Goal: Information Seeking & Learning: Compare options

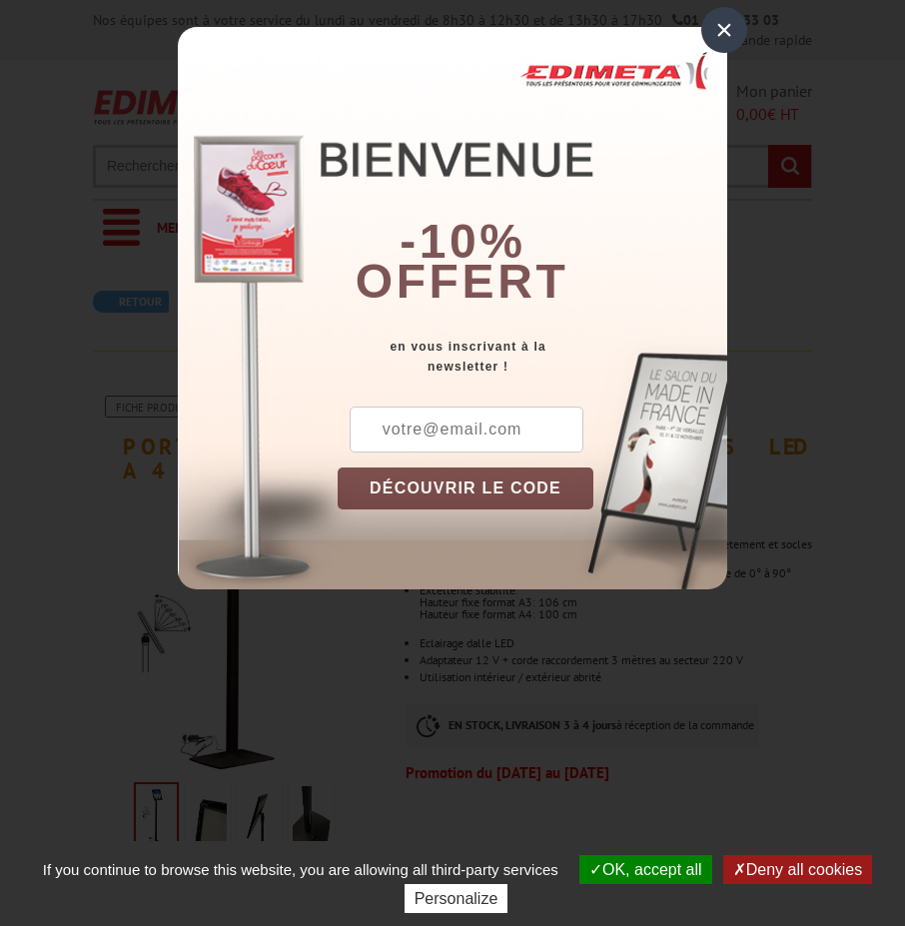
click at [711, 37] on div "×" at bounding box center [724, 30] width 46 height 46
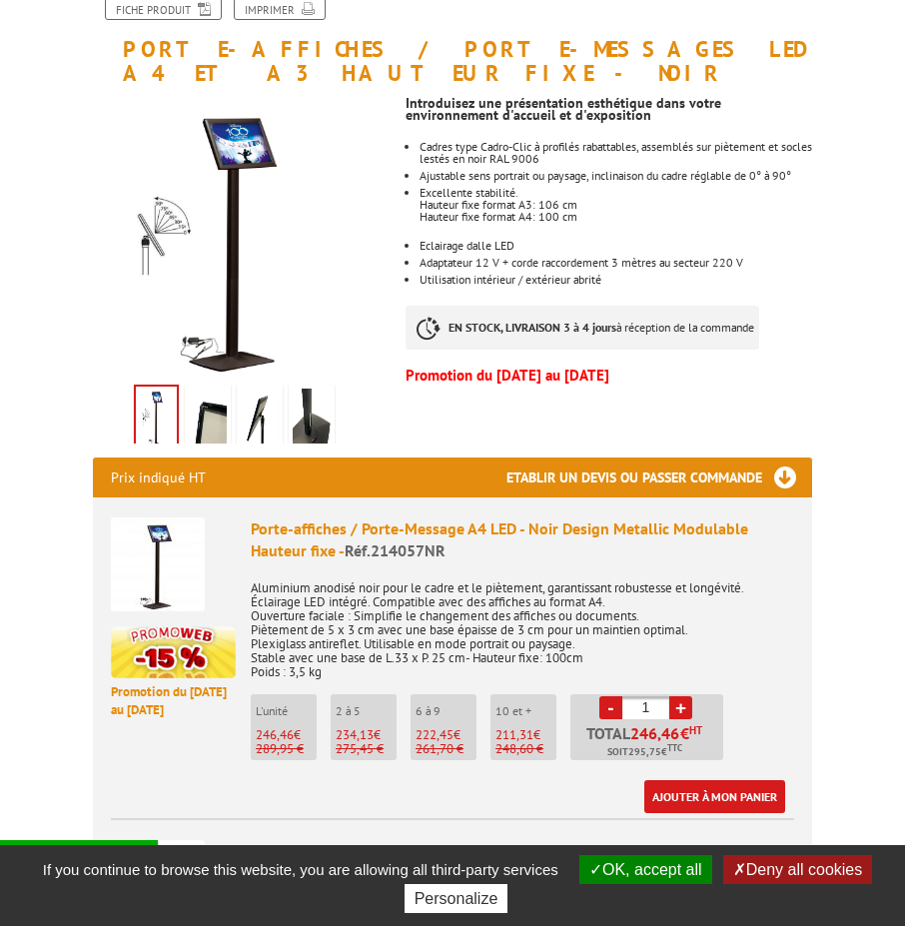
scroll to position [400, 0]
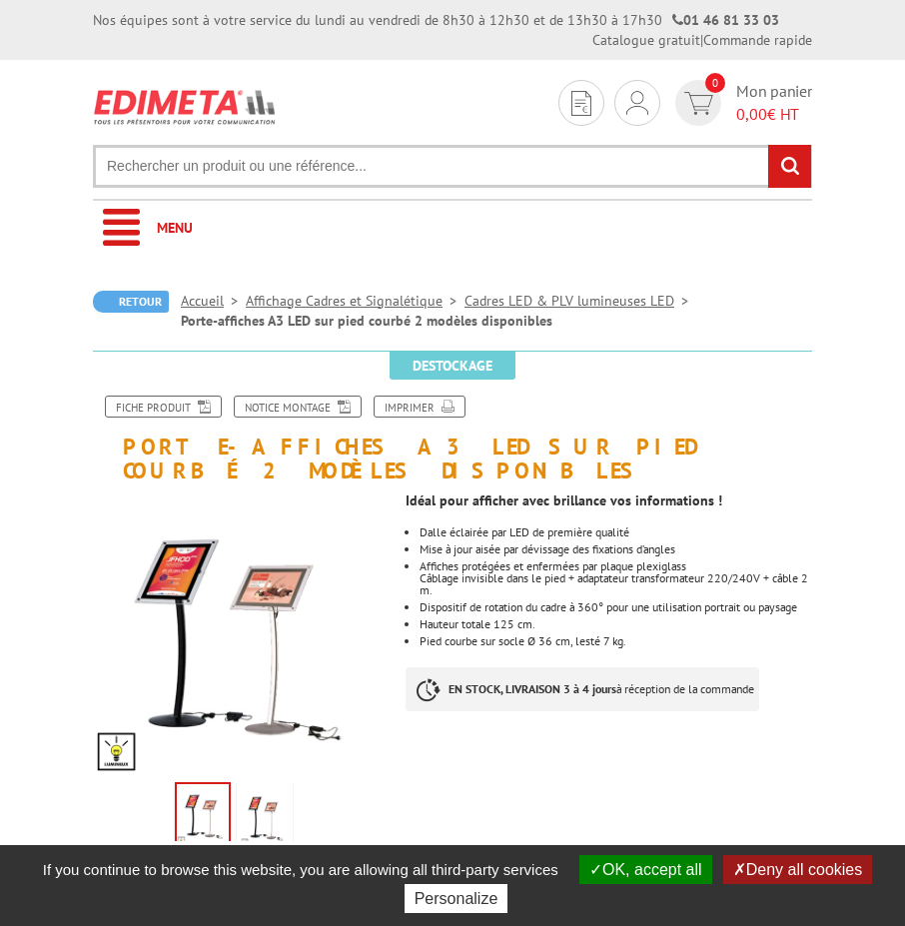
click at [268, 786] on img at bounding box center [265, 817] width 48 height 62
click at [209, 795] on img at bounding box center [203, 817] width 48 height 62
click at [249, 786] on img at bounding box center [265, 817] width 48 height 62
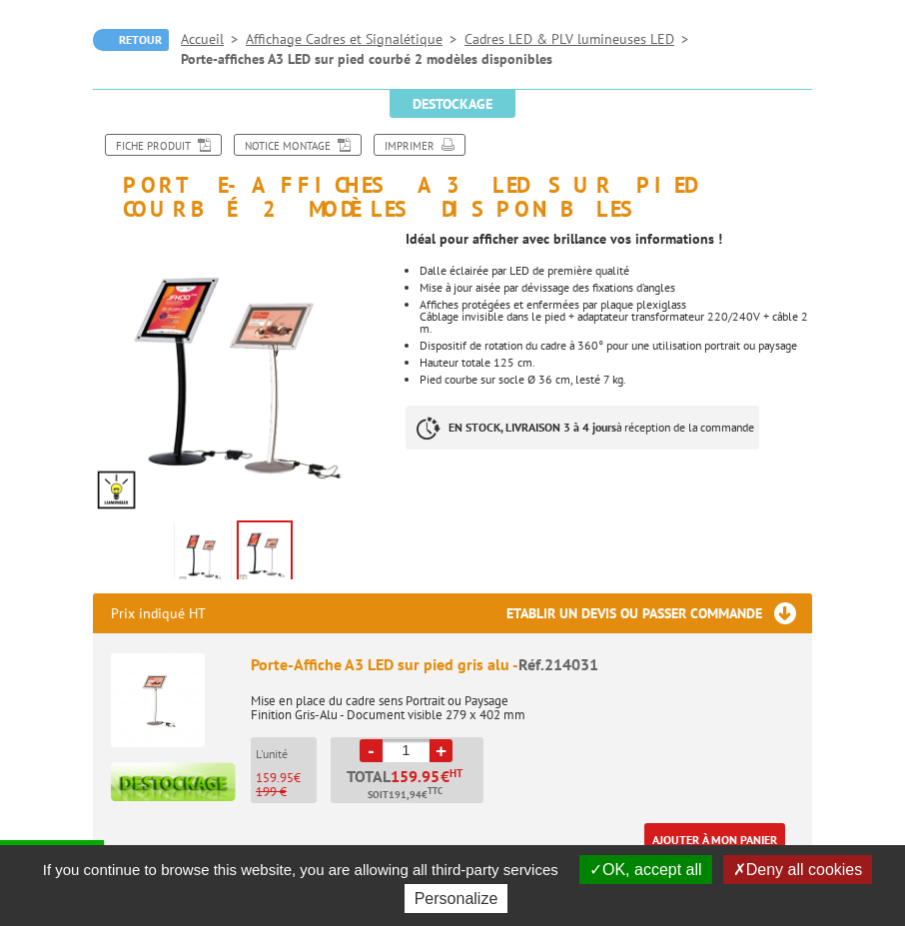
scroll to position [300, 0]
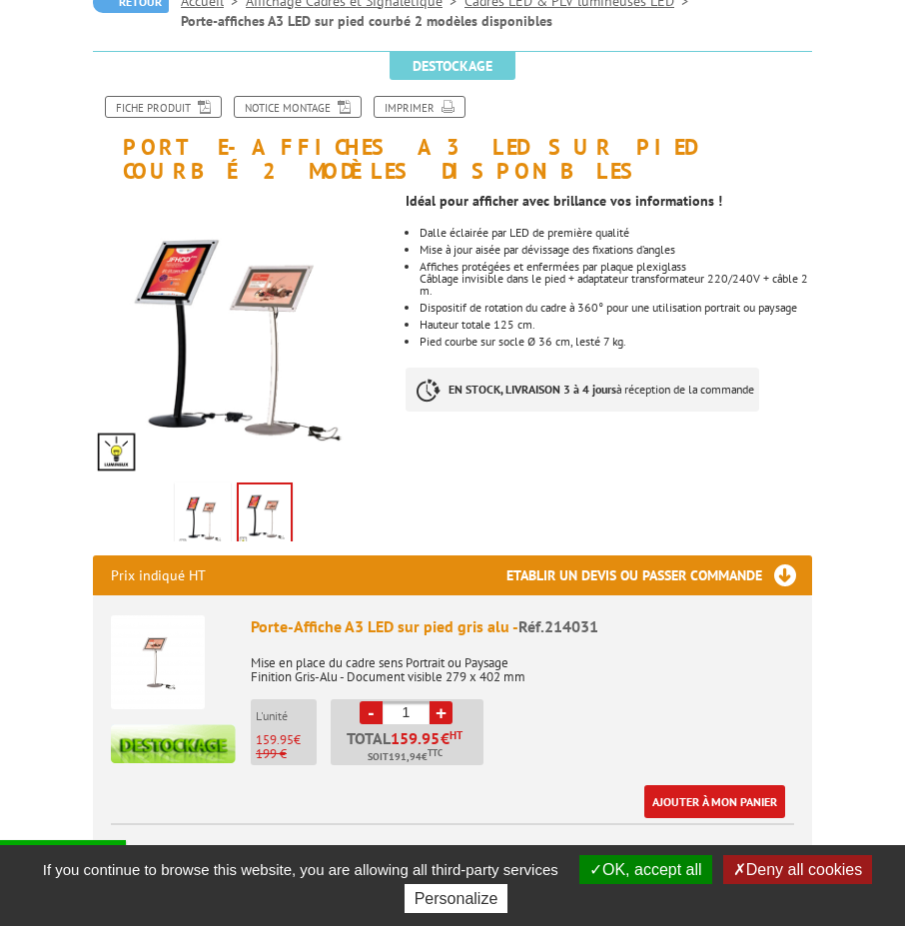
click at [260, 494] on img at bounding box center [265, 516] width 52 height 62
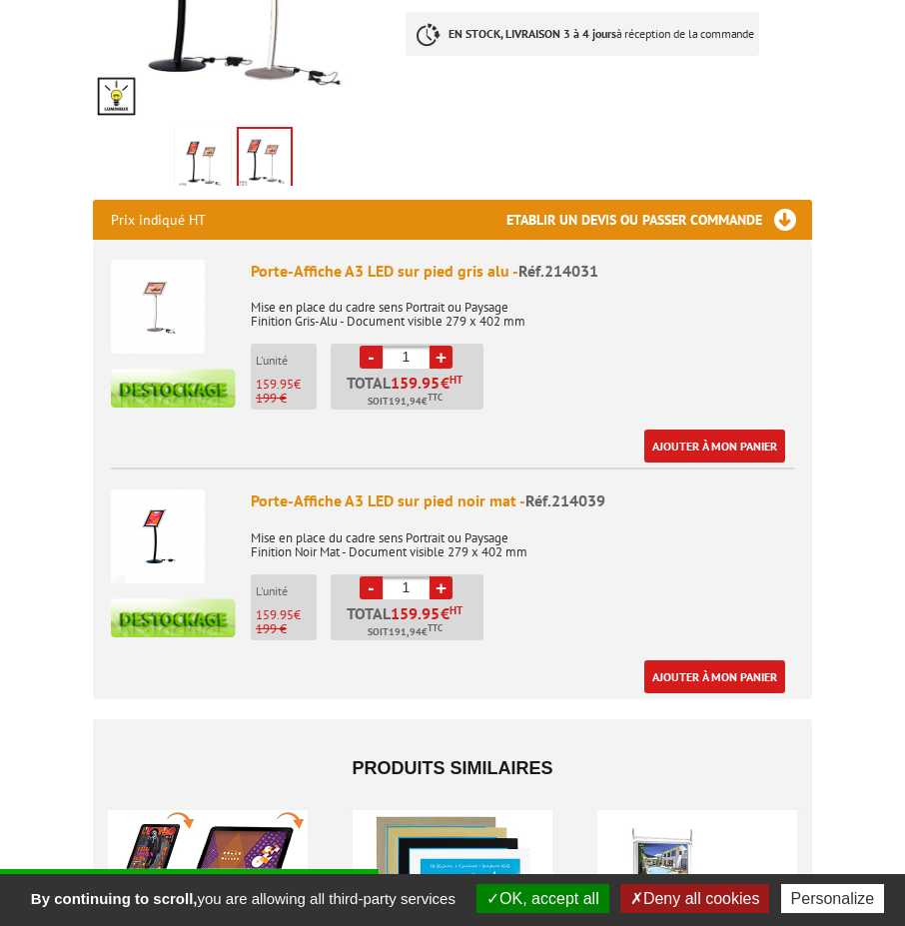
scroll to position [999, 0]
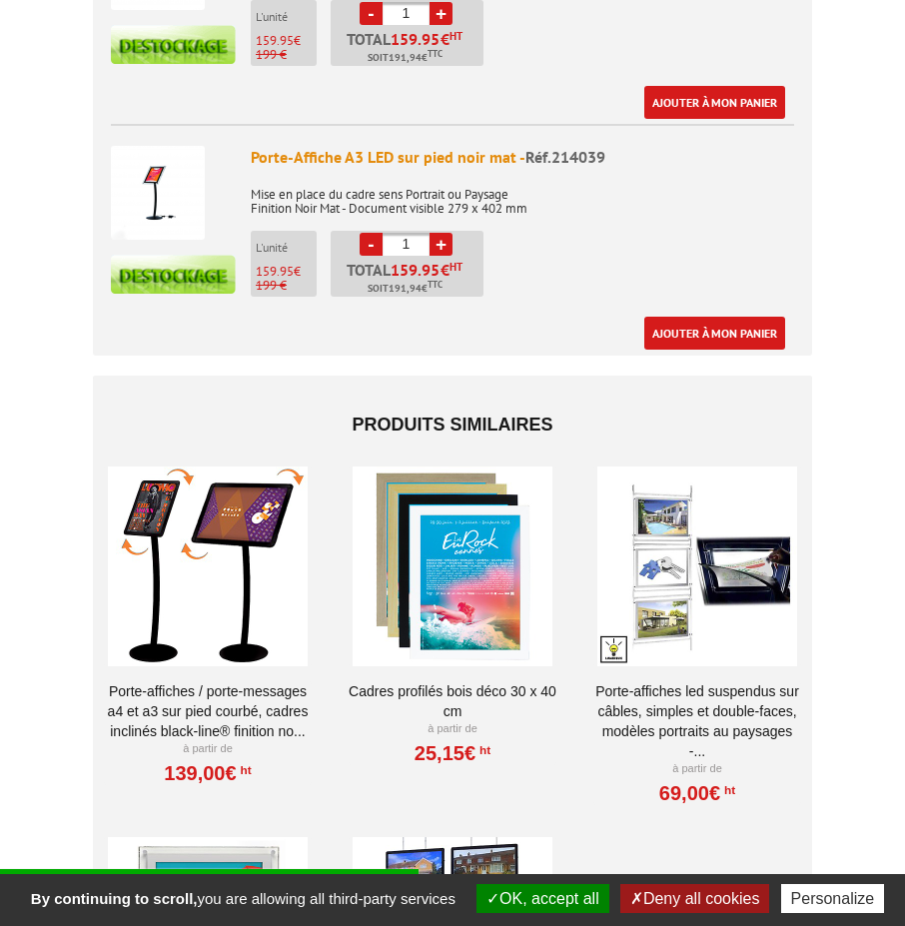
click at [260, 494] on div at bounding box center [208, 567] width 208 height 200
